Goal: Task Accomplishment & Management: Manage account settings

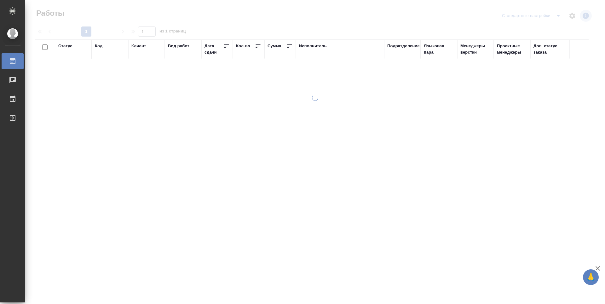
click at [392, 48] on div "Подразделение" at bounding box center [403, 46] width 32 height 6
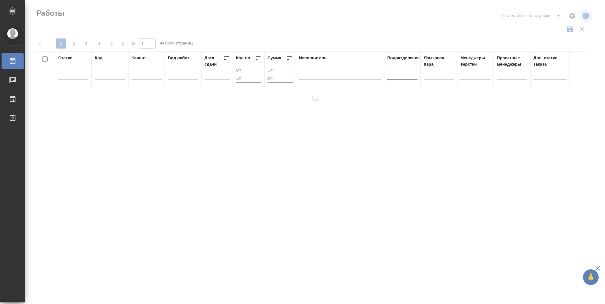
click at [396, 75] on div at bounding box center [402, 72] width 30 height 9
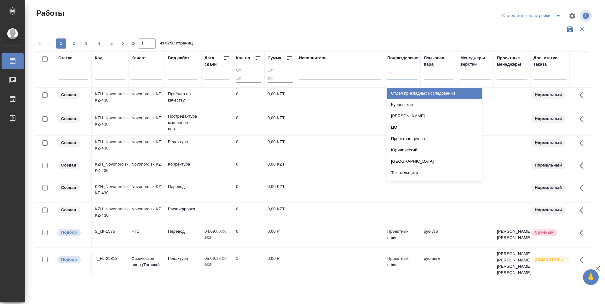
type input "dt"
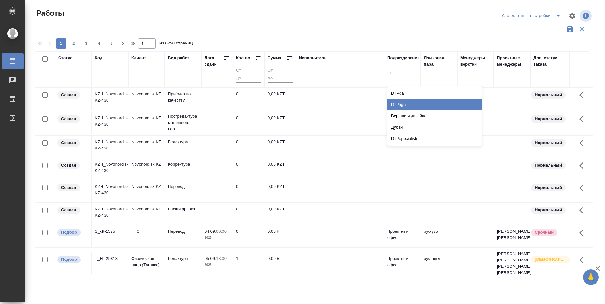
click at [424, 105] on div "DTPlight" at bounding box center [434, 104] width 95 height 11
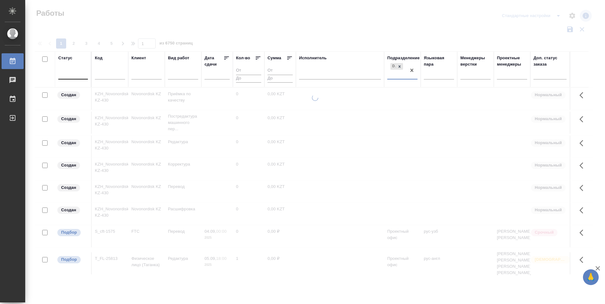
click at [82, 76] on div at bounding box center [73, 72] width 30 height 9
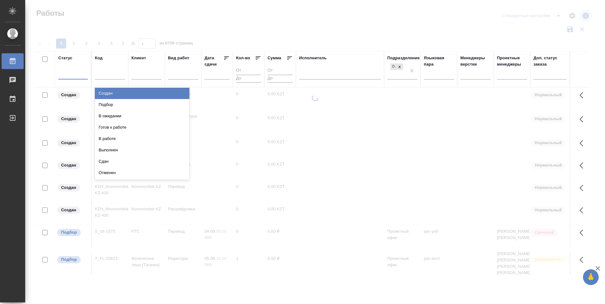
type input "п"
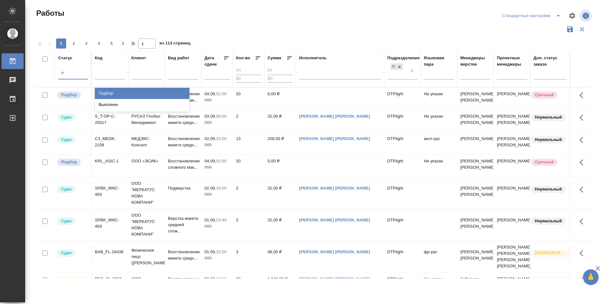
click at [113, 91] on div "Подбор" at bounding box center [142, 93] width 95 height 11
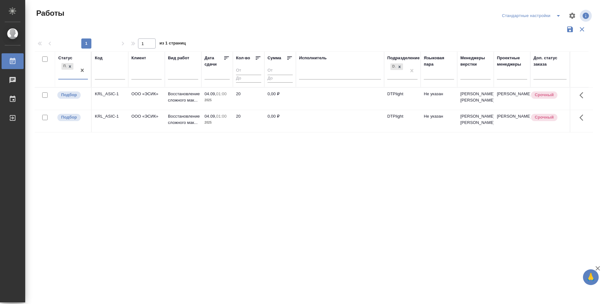
click at [67, 73] on div "Подбор" at bounding box center [67, 70] width 18 height 17
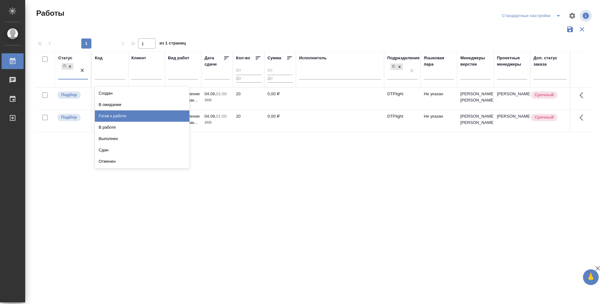
click at [117, 115] on div "Готов к работе" at bounding box center [142, 115] width 95 height 11
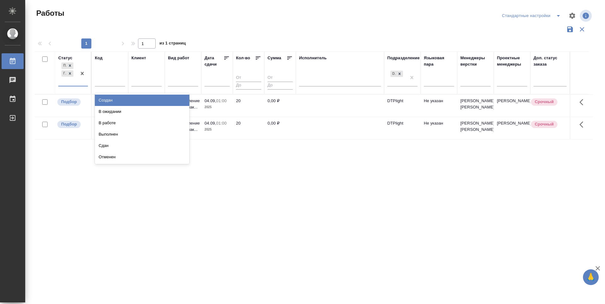
click at [61, 83] on div "Подбор Готов к работе" at bounding box center [67, 73] width 18 height 25
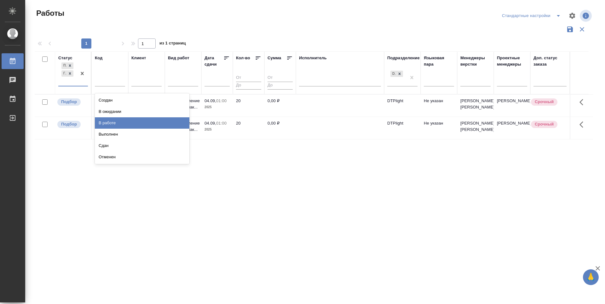
click at [109, 123] on div "В работе" at bounding box center [142, 122] width 95 height 11
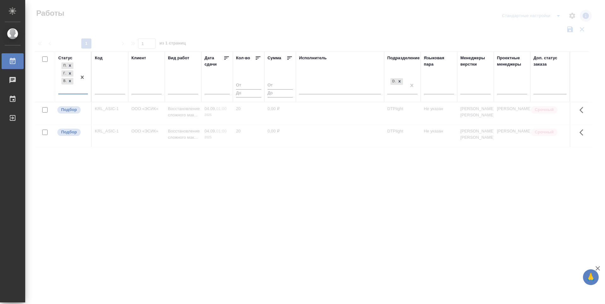
click at [226, 58] on icon at bounding box center [226, 58] width 6 height 6
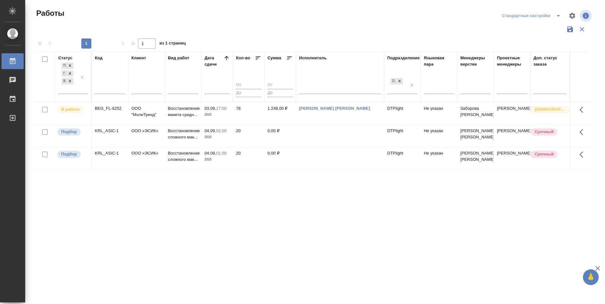
click at [384, 220] on div "Статус Подбор Готов к работе В работе Код Клиент Вид работ Дата сдачи Кол-во Су…" at bounding box center [314, 164] width 558 height 227
click at [74, 132] on p "Подбор" at bounding box center [69, 132] width 16 height 6
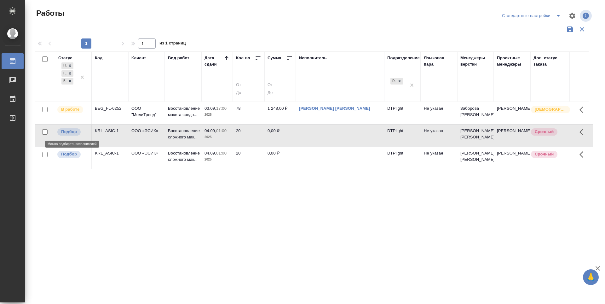
click at [74, 132] on p "Подбор" at bounding box center [69, 132] width 16 height 6
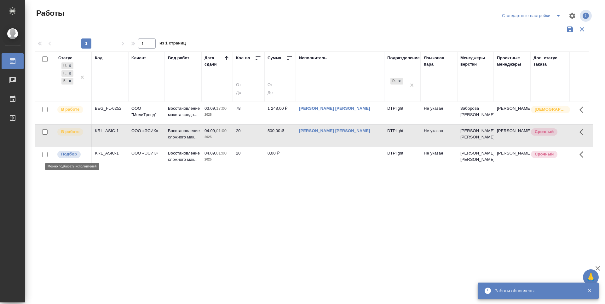
click at [71, 154] on p "Подбор" at bounding box center [69, 154] width 16 height 6
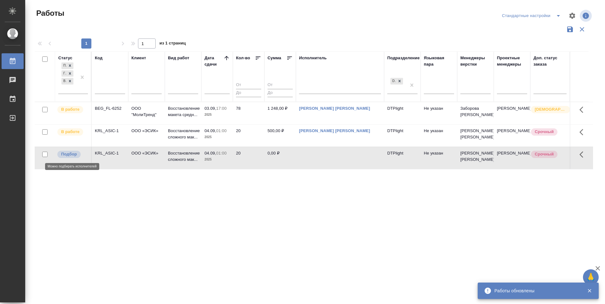
click at [71, 154] on p "Подбор" at bounding box center [69, 154] width 16 height 6
click at [72, 156] on p "Подбор" at bounding box center [69, 154] width 16 height 6
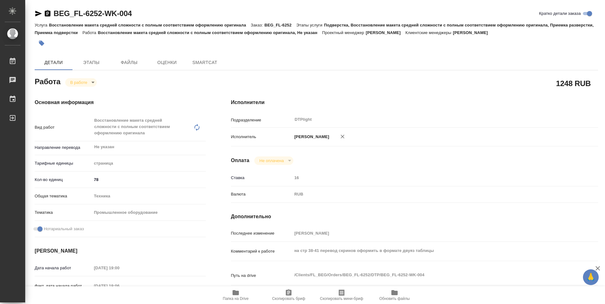
type textarea "x"
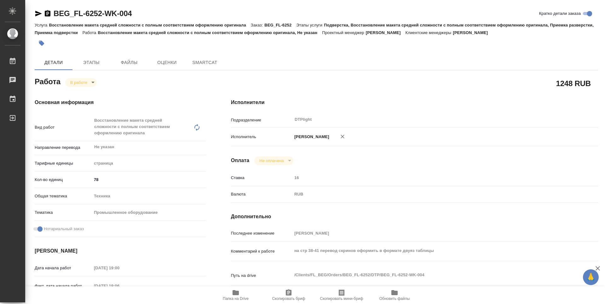
type textarea "x"
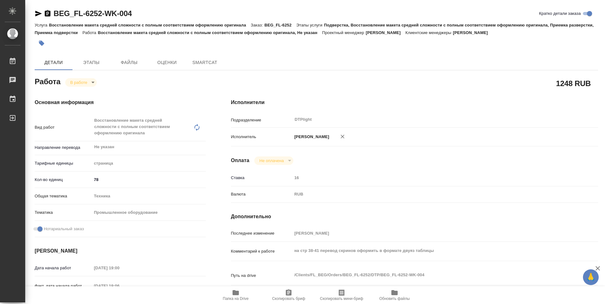
type textarea "x"
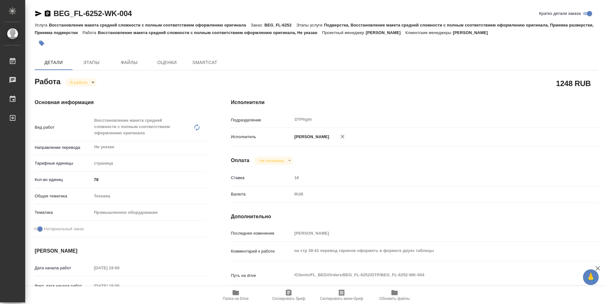
type textarea "x"
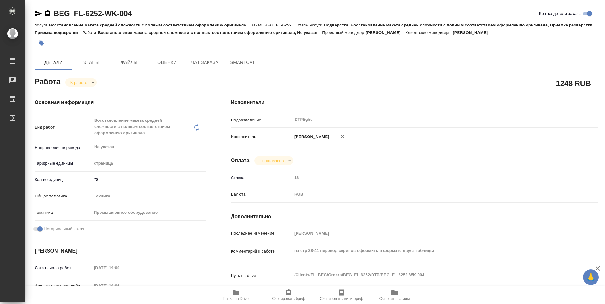
type textarea "x"
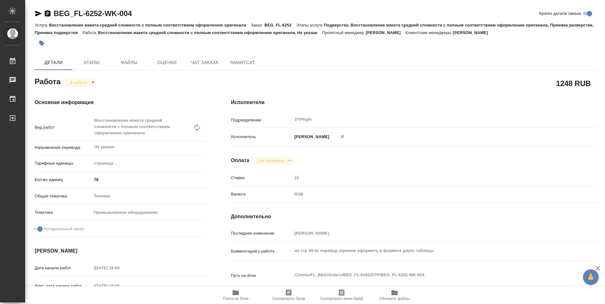
type textarea "x"
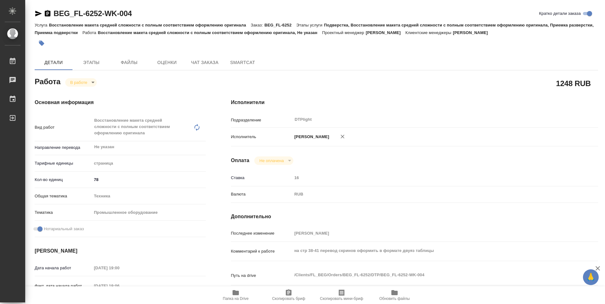
click at [240, 296] on span "Папка на Drive" at bounding box center [235, 295] width 45 height 12
click at [234, 297] on span "Папка на Drive" at bounding box center [236, 298] width 26 height 4
type textarea "x"
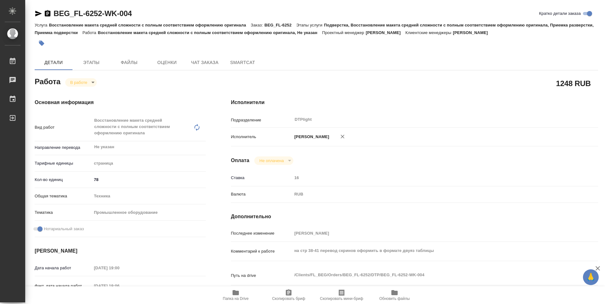
type textarea "x"
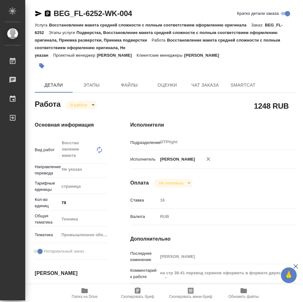
type textarea "x"
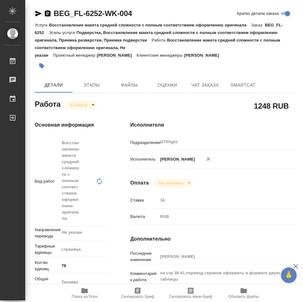
type textarea "x"
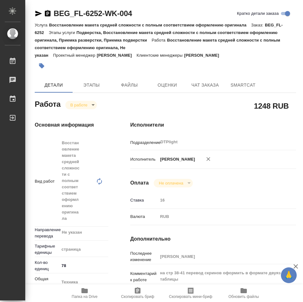
type textarea "x"
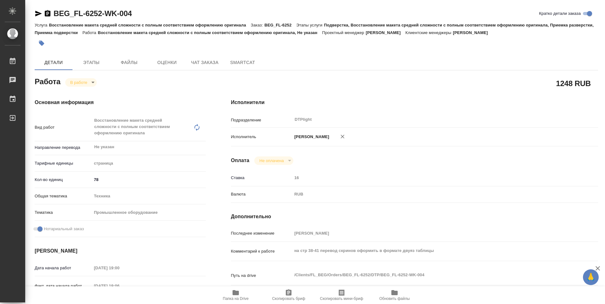
type textarea "x"
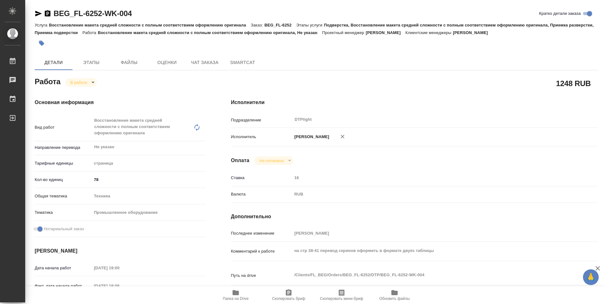
type textarea "x"
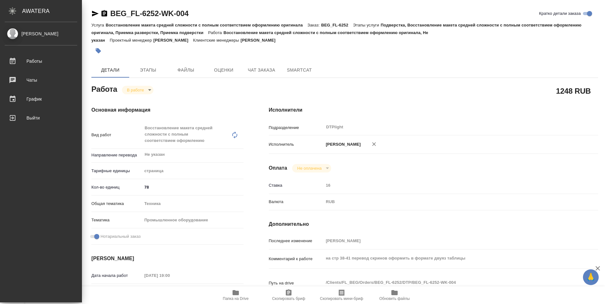
type textarea "x"
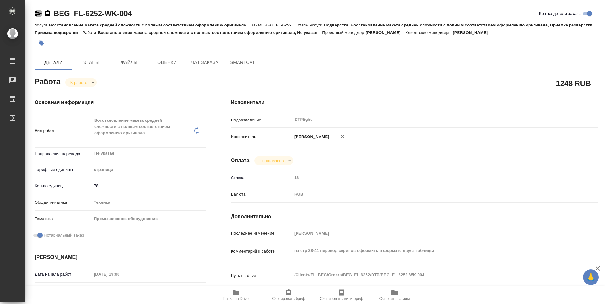
click at [38, 15] on icon "button" at bounding box center [38, 14] width 7 height 6
click at [190, 92] on div "Основная информация Вид работ Восстановление макета средней сложности с полным …" at bounding box center [120, 230] width 196 height 288
click at [86, 83] on body "🙏 .cls-1 fill:#fff; AWATERA Zubakova Viktoriya Работы 0 Чаты График Выйти BEG_F…" at bounding box center [302, 152] width 605 height 304
click at [93, 92] on button "Выполнен" at bounding box center [81, 93] width 23 height 7
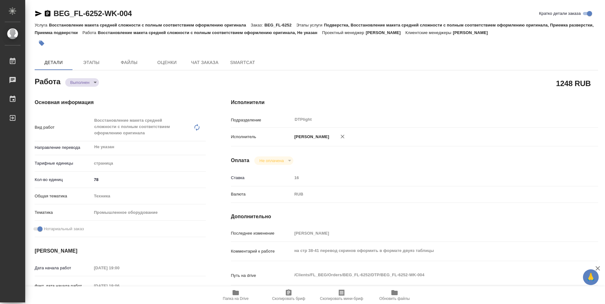
type textarea "x"
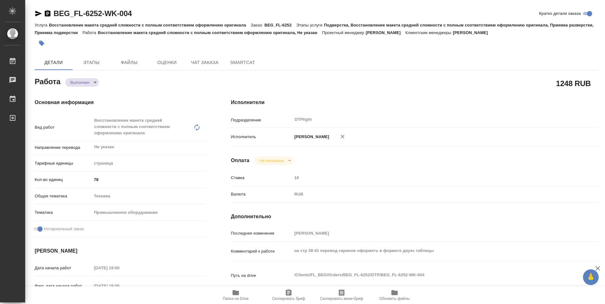
type textarea "x"
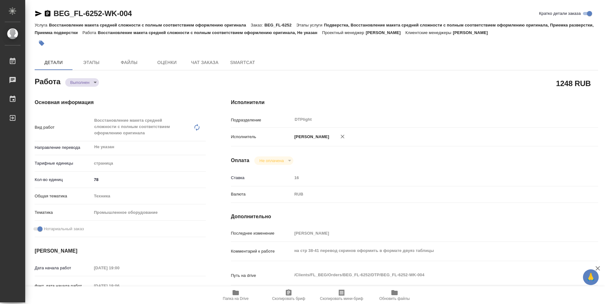
type textarea "x"
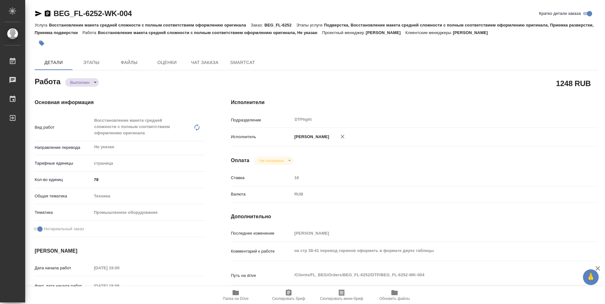
type textarea "x"
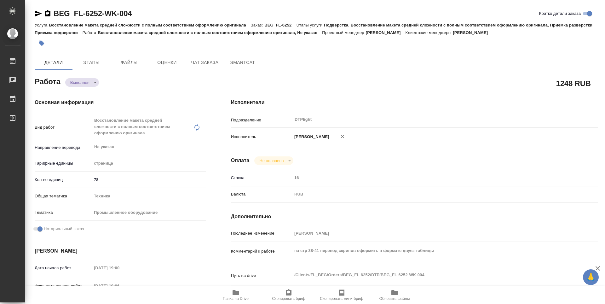
click at [242, 293] on span "Папка на Drive" at bounding box center [235, 295] width 45 height 12
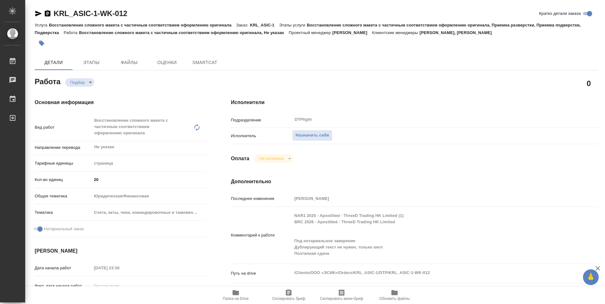
type textarea "x"
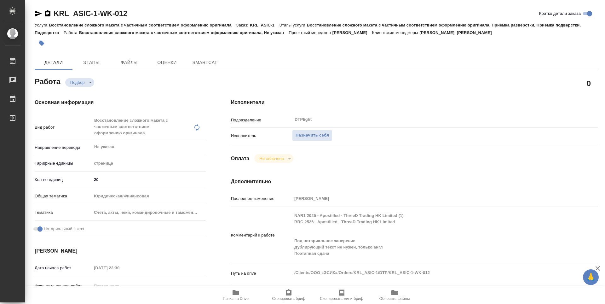
type textarea "x"
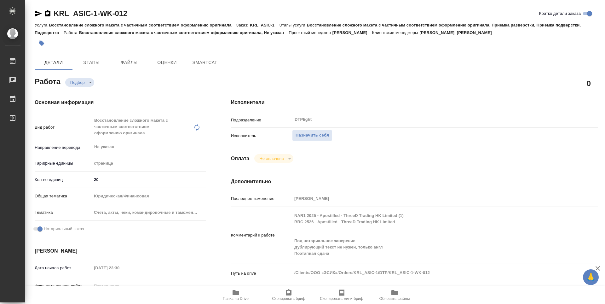
type textarea "x"
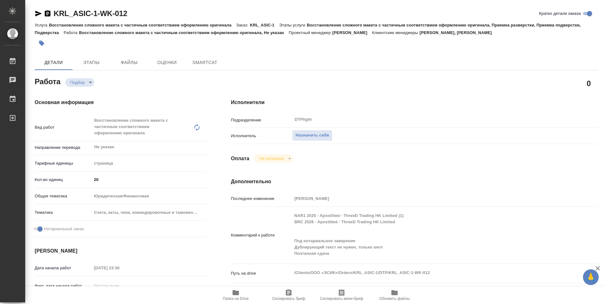
type textarea "x"
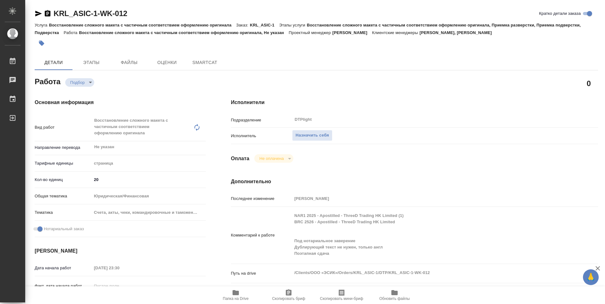
type textarea "x"
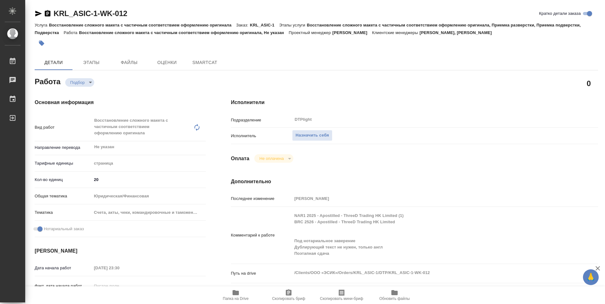
type textarea "x"
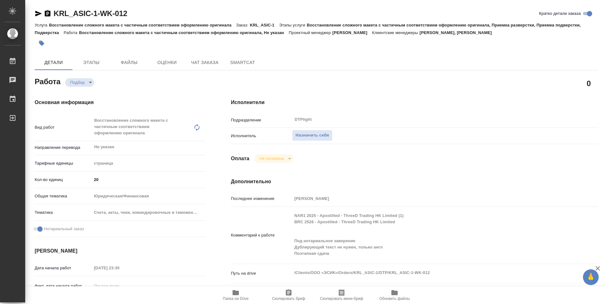
type textarea "x"
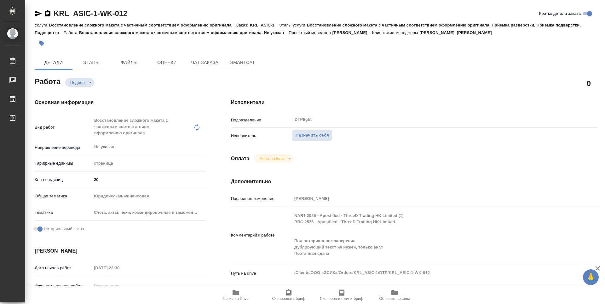
type textarea "x"
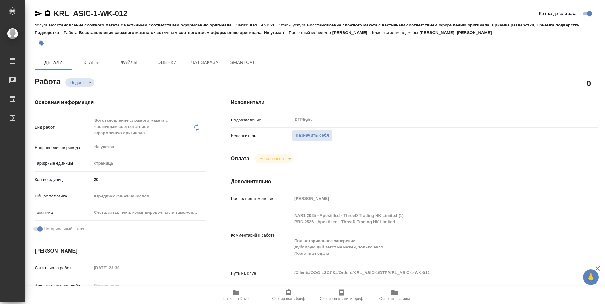
click at [235, 297] on span "Папка на Drive" at bounding box center [236, 298] width 26 height 4
click at [314, 138] on span "Назначить себя" at bounding box center [312, 135] width 33 height 7
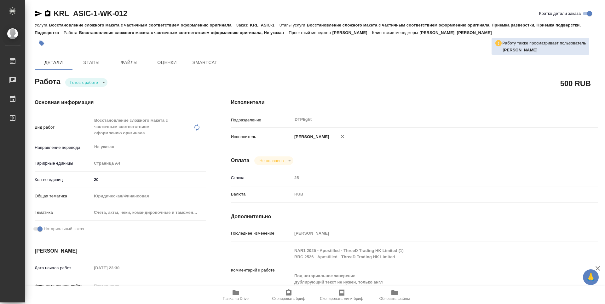
type textarea "x"
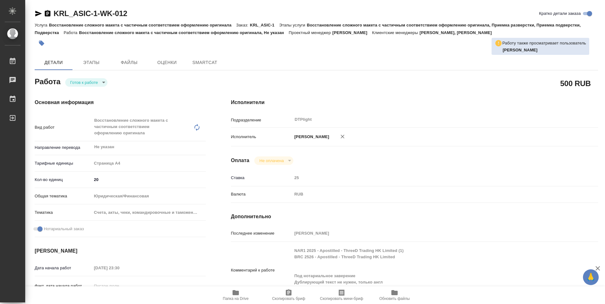
type textarea "x"
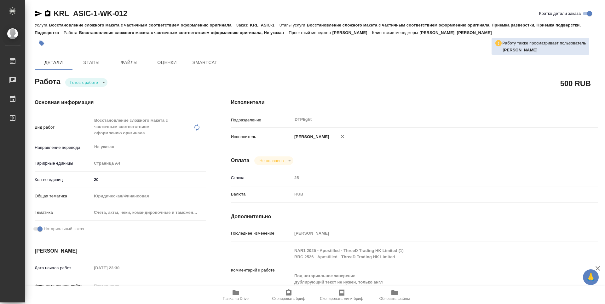
type textarea "x"
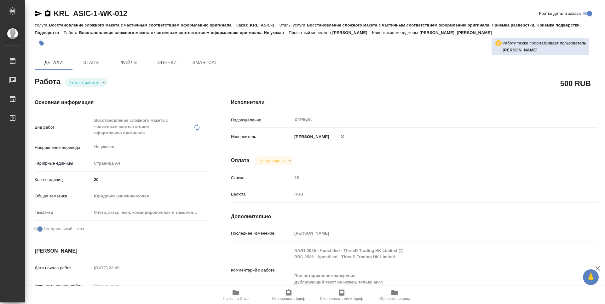
type textarea "x"
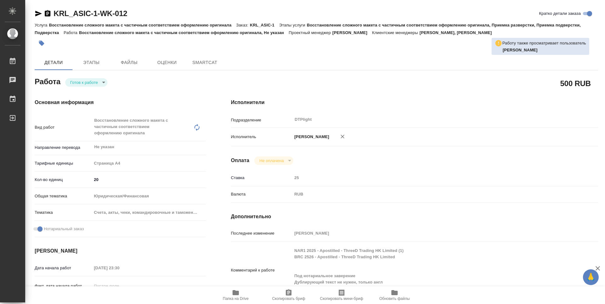
type textarea "x"
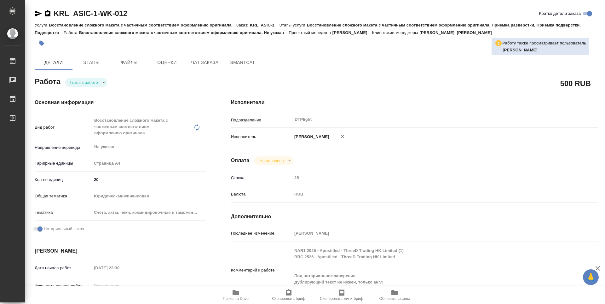
type textarea "x"
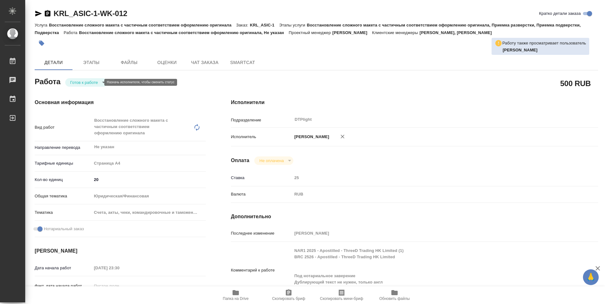
click at [77, 83] on body "🙏 .cls-1 fill:#fff; AWATERA Zubakova Viktoriya Работы Чаты График Выйти KRL_ASI…" at bounding box center [302, 152] width 605 height 304
type textarea "x"
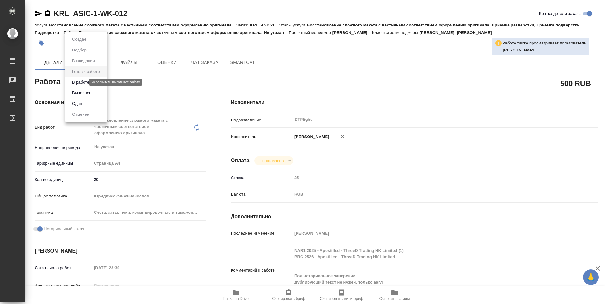
type textarea "x"
click at [85, 82] on button "В работе" at bounding box center [80, 82] width 21 height 7
type textarea "x"
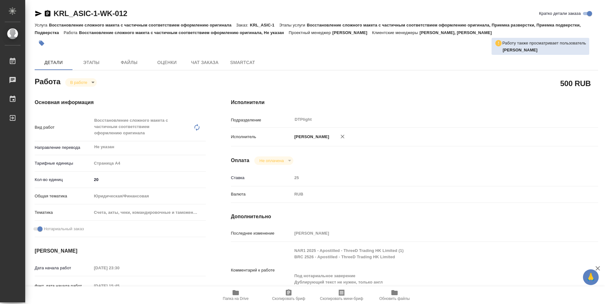
type textarea "x"
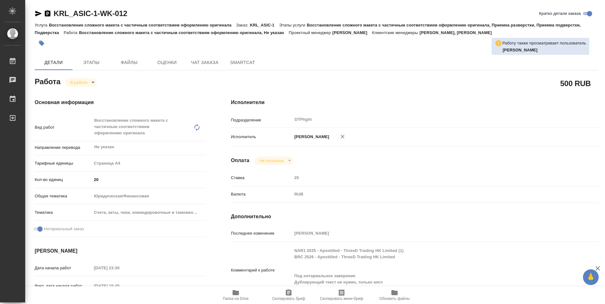
type textarea "x"
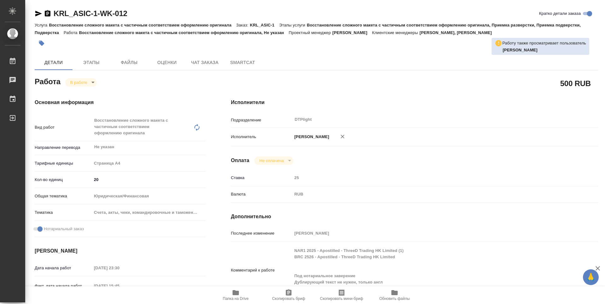
type textarea "x"
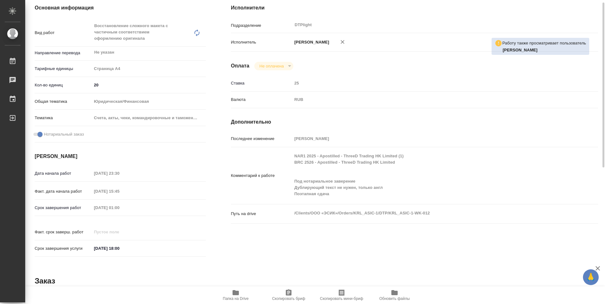
scroll to position [32, 0]
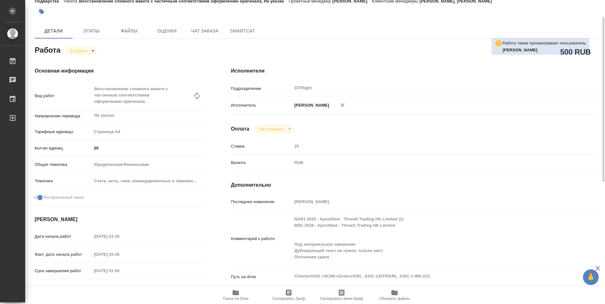
type textarea "x"
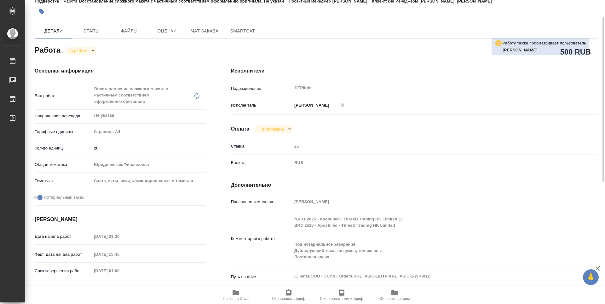
type textarea "x"
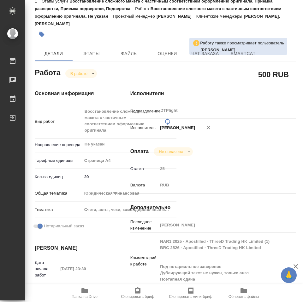
type textarea "x"
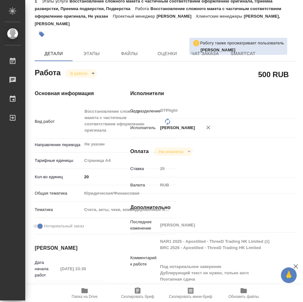
type textarea "x"
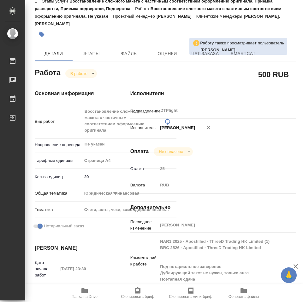
type textarea "x"
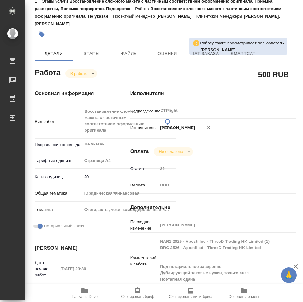
type textarea "x"
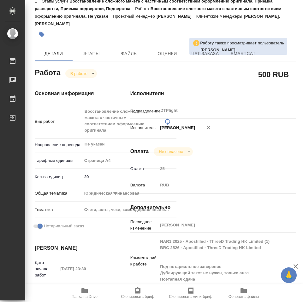
type textarea "x"
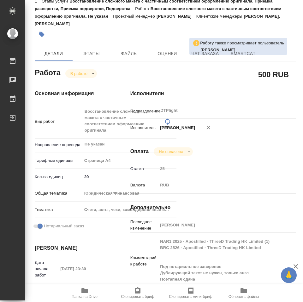
type textarea "x"
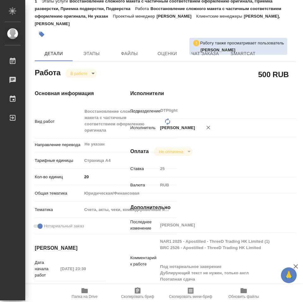
type textarea "x"
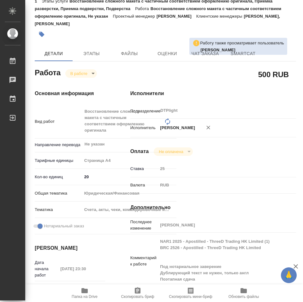
type textarea "x"
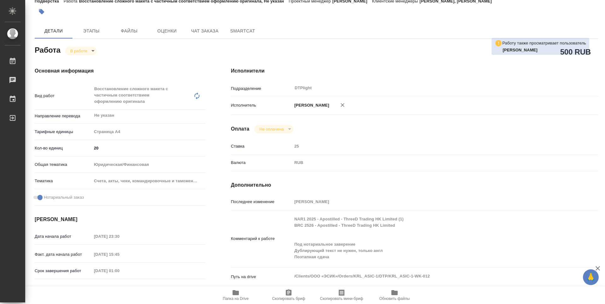
type textarea "x"
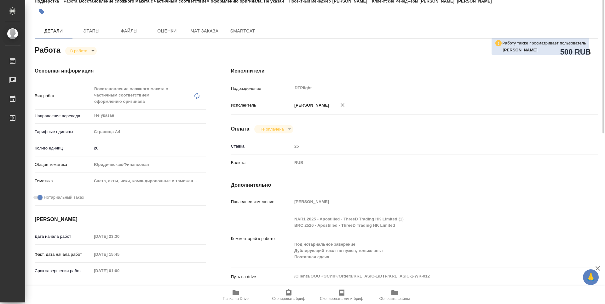
scroll to position [0, 0]
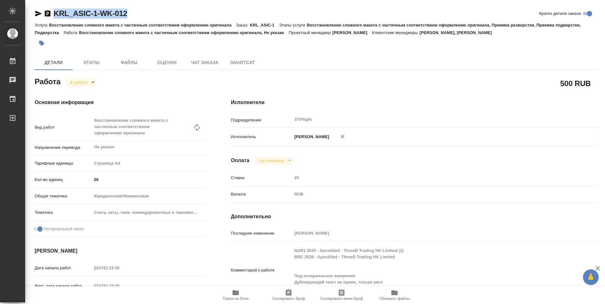
drag, startPoint x: 140, startPoint y: 15, endPoint x: 52, endPoint y: 20, distance: 88.6
click at [52, 20] on div "KRL_ASIC-1-WK-012 Кратко детали заказа" at bounding box center [316, 15] width 563 height 13
copy link "KRL_ASIC-1-WK-012"
click at [304, 88] on div "Исполнители Подразделение DTPlight ​ Исполнитель Зубакова Виктория Оплата Не оп…" at bounding box center [414, 227] width 392 height 282
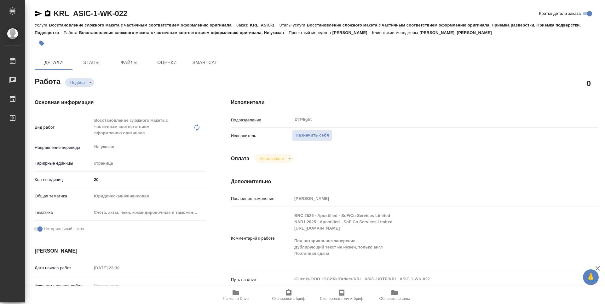
type textarea "x"
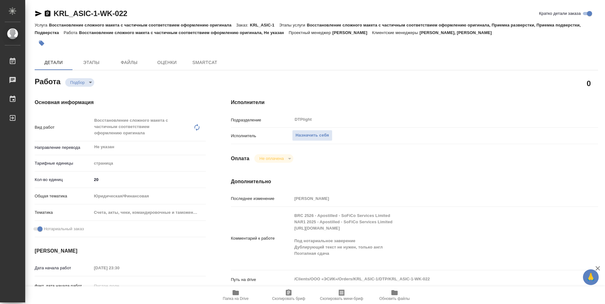
type textarea "x"
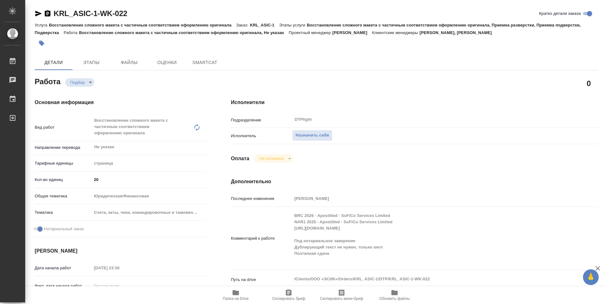
type textarea "x"
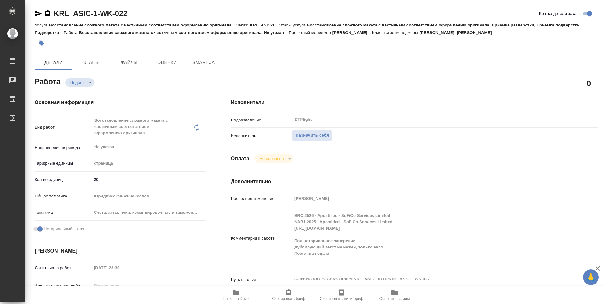
type textarea "x"
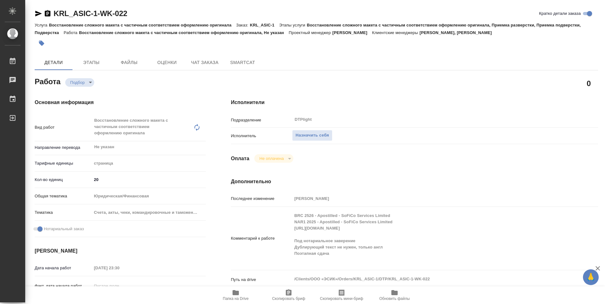
type textarea "x"
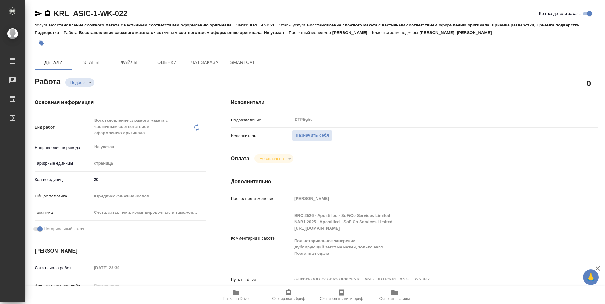
type textarea "x"
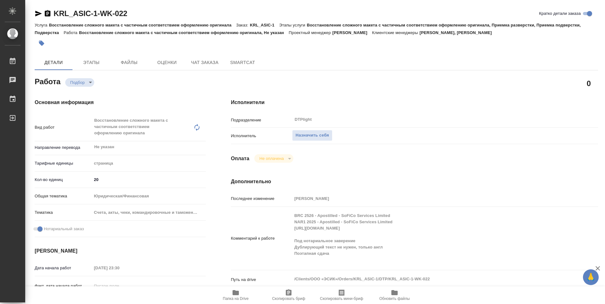
type textarea "x"
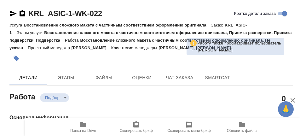
type textarea "x"
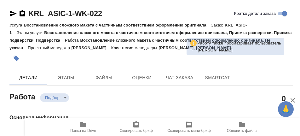
type textarea "x"
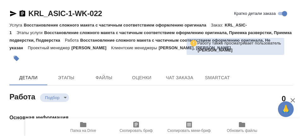
type textarea "x"
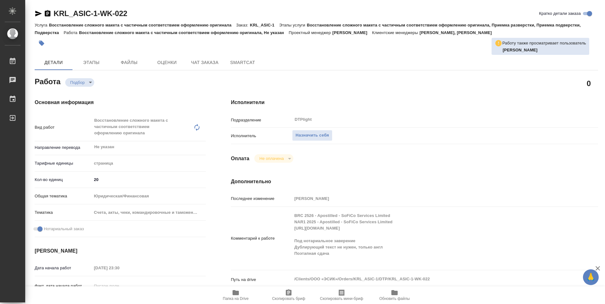
type textarea "x"
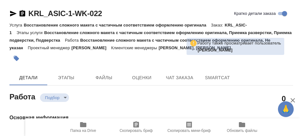
type textarea "x"
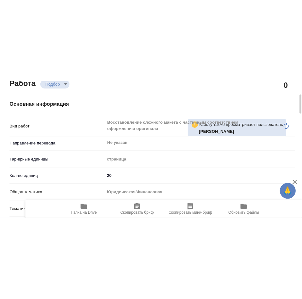
scroll to position [95, 0]
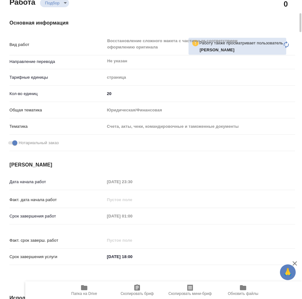
type textarea "x"
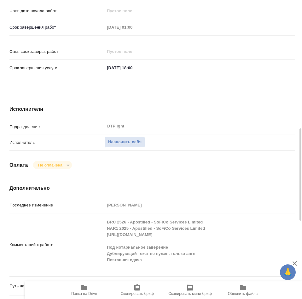
scroll to position [315, 0]
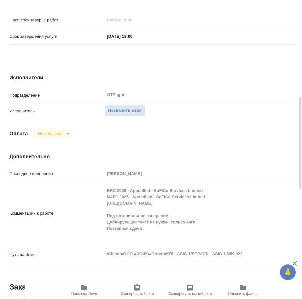
click at [263, 106] on div "Назначить себя" at bounding box center [200, 111] width 190 height 11
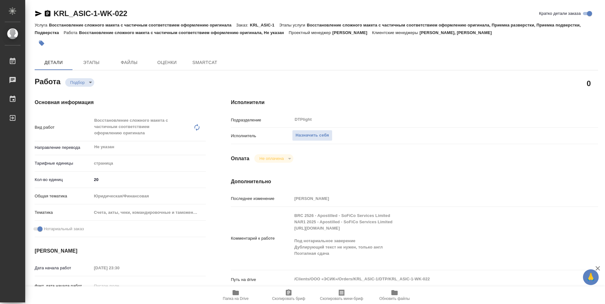
type textarea "x"
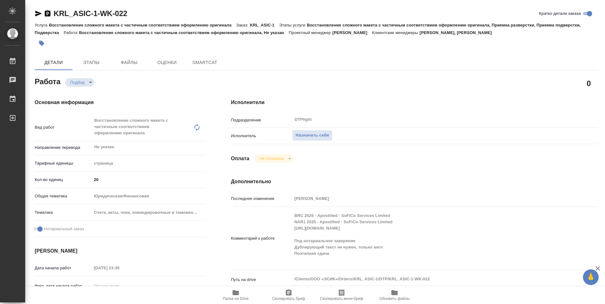
type textarea "x"
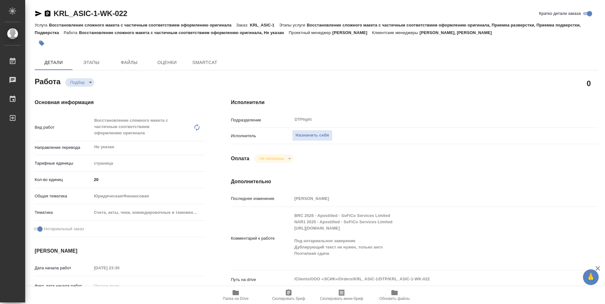
type textarea "x"
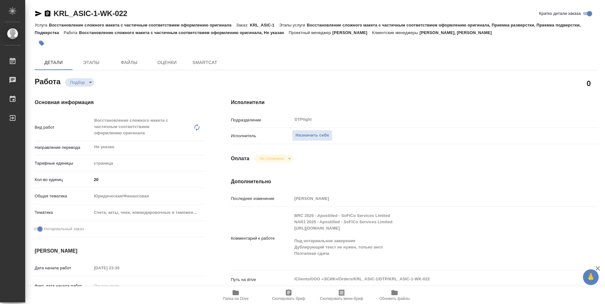
type textarea "x"
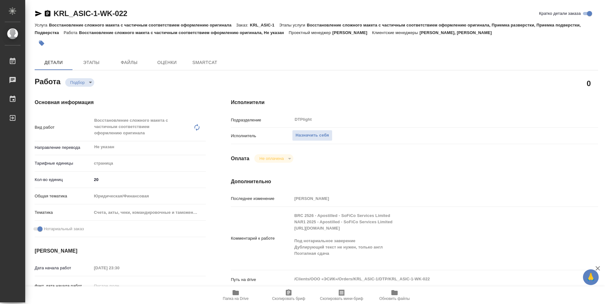
type textarea "x"
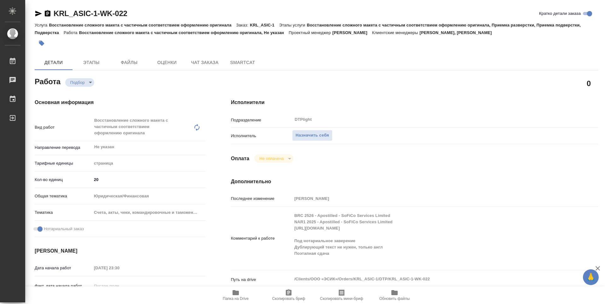
type textarea "x"
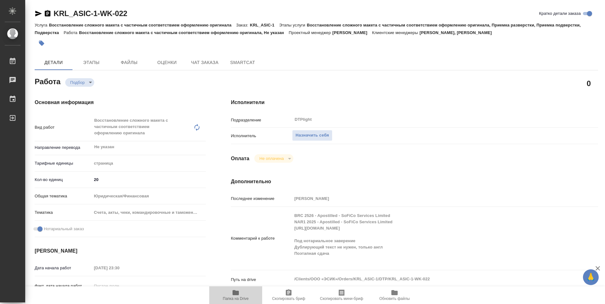
click at [234, 292] on icon "button" at bounding box center [236, 292] width 6 height 5
type textarea "x"
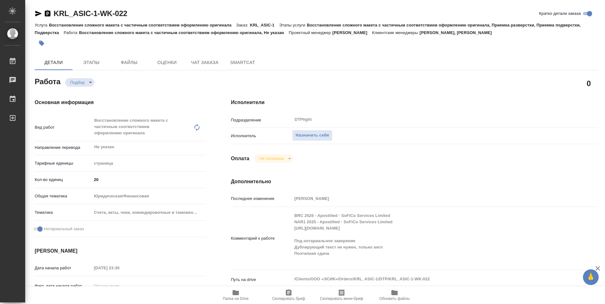
type textarea "x"
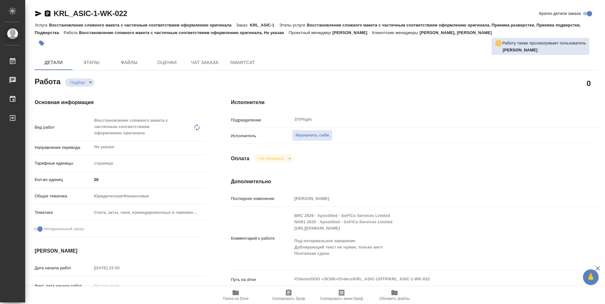
type textarea "x"
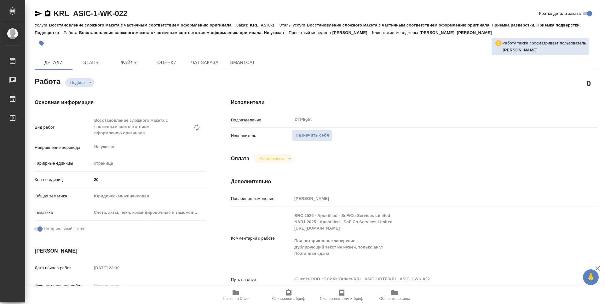
type textarea "x"
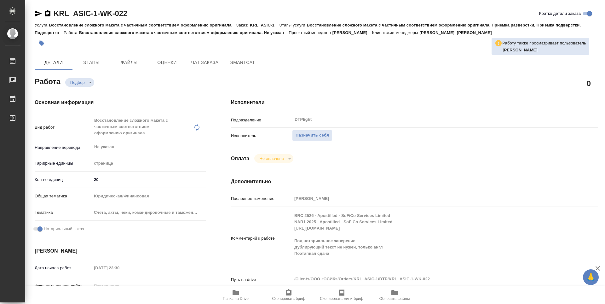
type textarea "x"
click at [317, 134] on span "Назначить себя" at bounding box center [312, 135] width 33 height 7
type textarea "x"
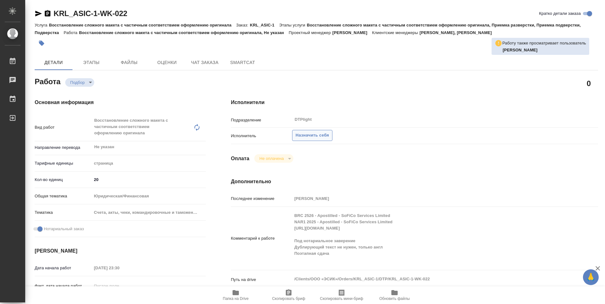
type textarea "x"
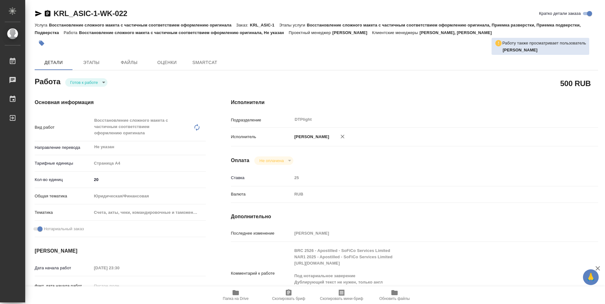
type textarea "x"
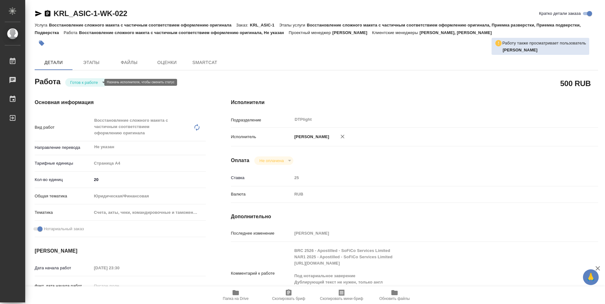
type textarea "x"
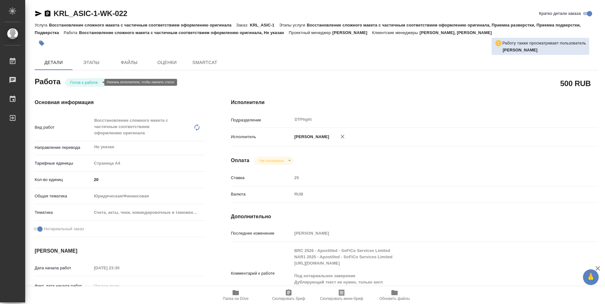
click at [81, 81] on body "🙏 .cls-1 fill:#fff; AWATERA Zubakova Viktoriya Работы Чаты График Выйти KRL_ASI…" at bounding box center [302, 152] width 605 height 304
type textarea "x"
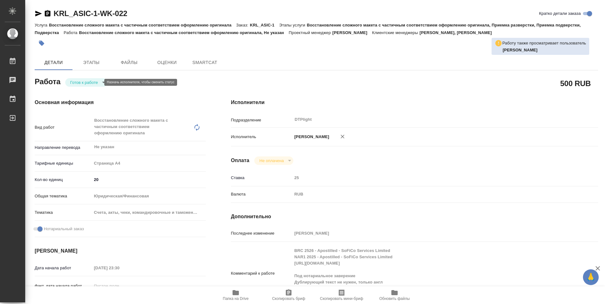
type textarea "x"
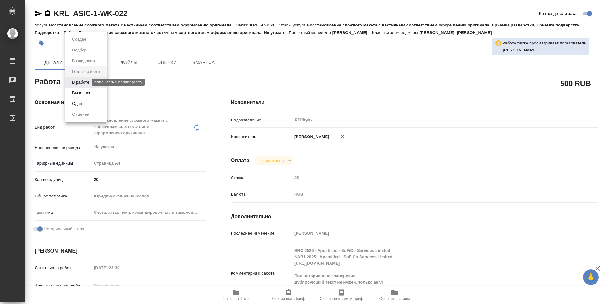
type textarea "x"
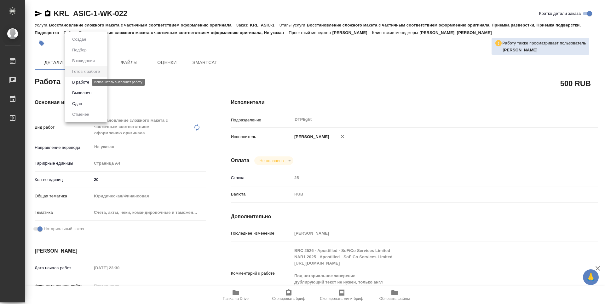
type textarea "x"
click at [81, 83] on button "В работе" at bounding box center [80, 82] width 21 height 7
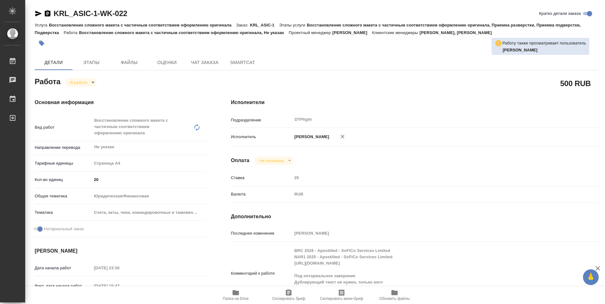
type textarea "x"
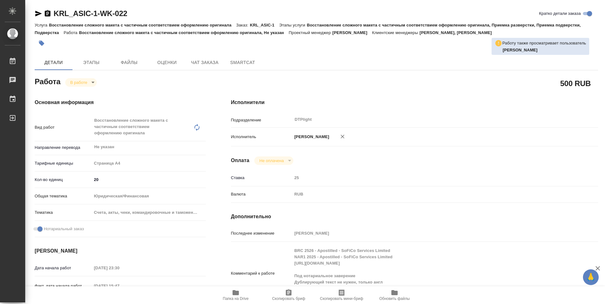
type textarea "x"
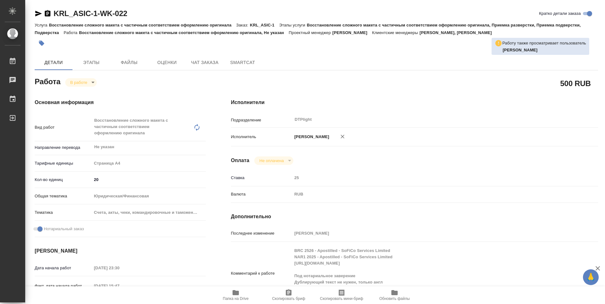
type textarea "x"
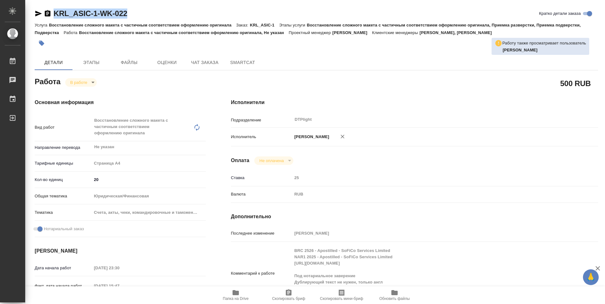
drag, startPoint x: 84, startPoint y: 14, endPoint x: 46, endPoint y: 14, distance: 37.5
click at [46, 14] on div "KRL_ASIC-1-WK-022 Кратко детали заказа" at bounding box center [316, 14] width 563 height 10
copy link "KRL_ASIC-1-WK-022"
type textarea "x"
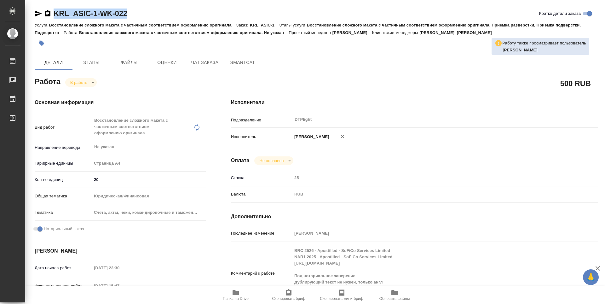
type textarea "x"
